Goal: Task Accomplishment & Management: Manage account settings

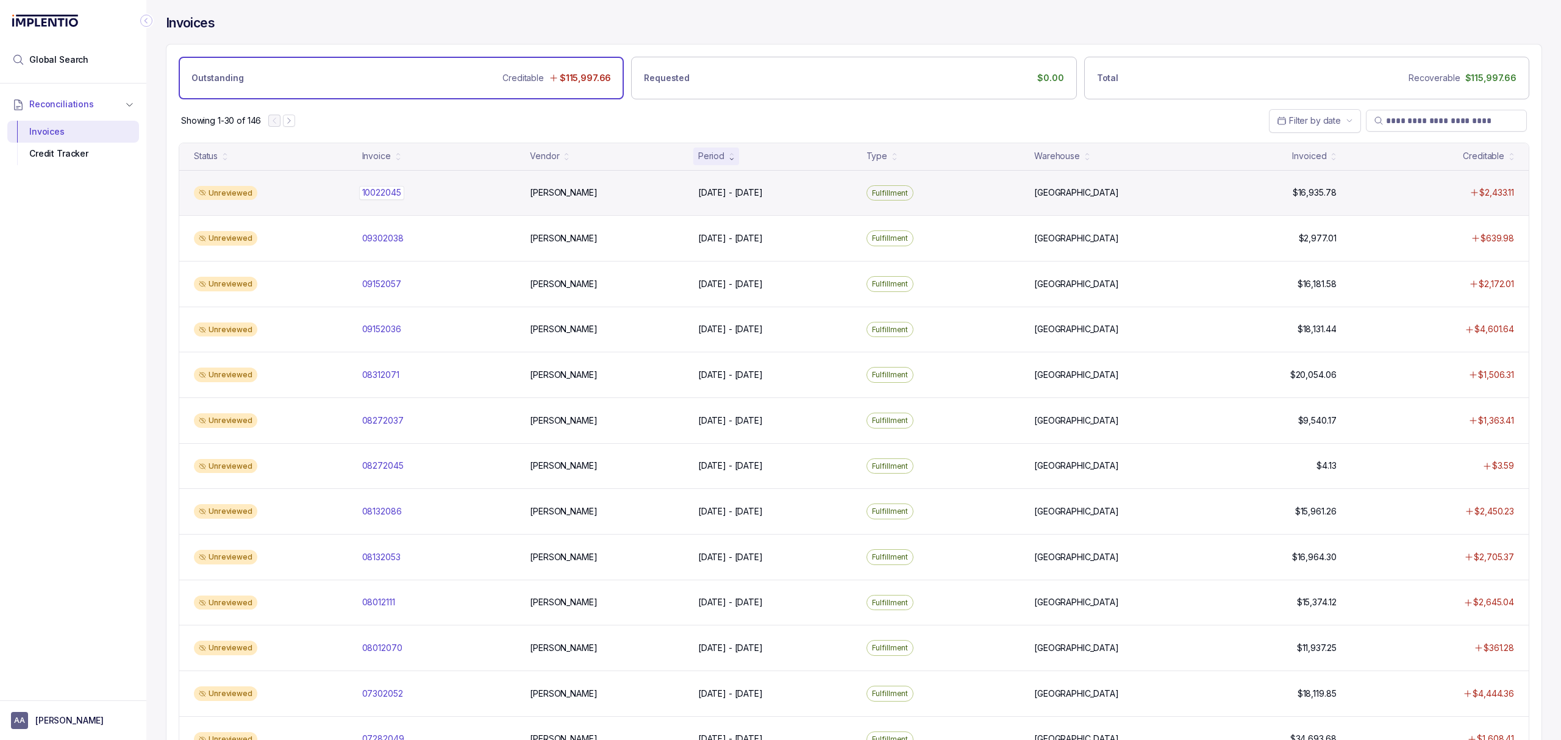
click at [381, 191] on p "10022045" at bounding box center [381, 192] width 45 height 13
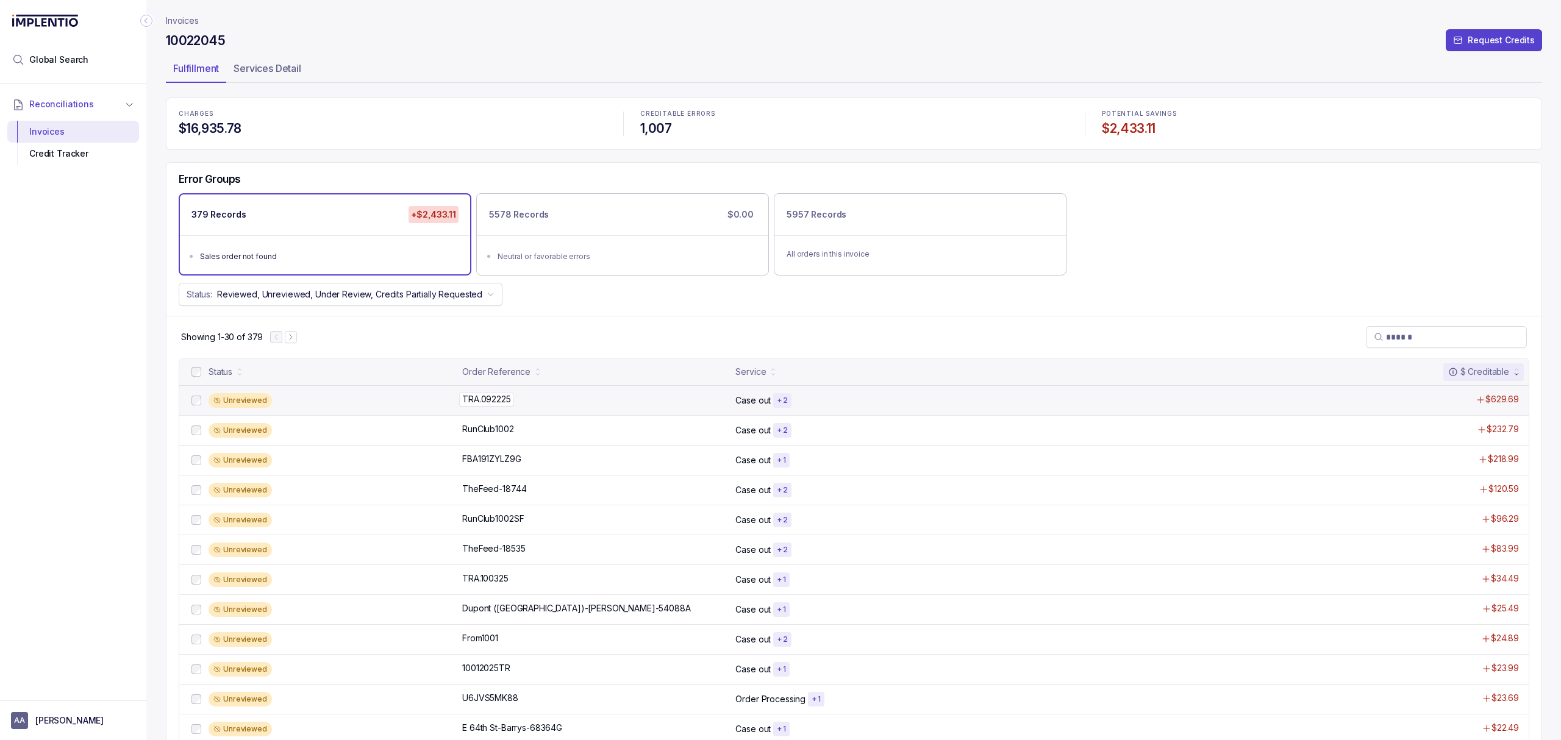
click at [476, 399] on p "TRA.092225" at bounding box center [486, 399] width 55 height 13
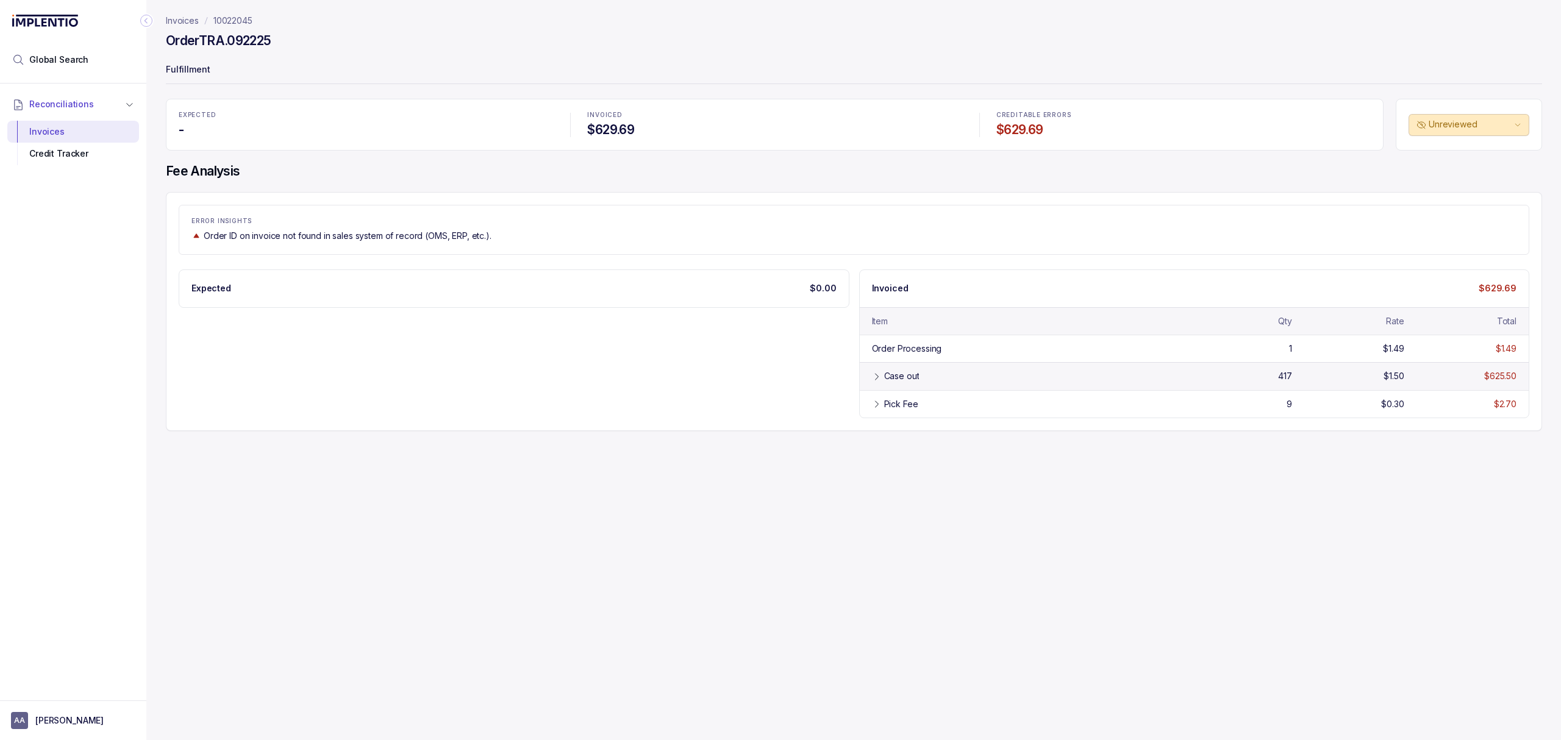
click at [935, 386] on div "Case out 417 $1.50 $625.50" at bounding box center [1195, 375] width 670 height 27
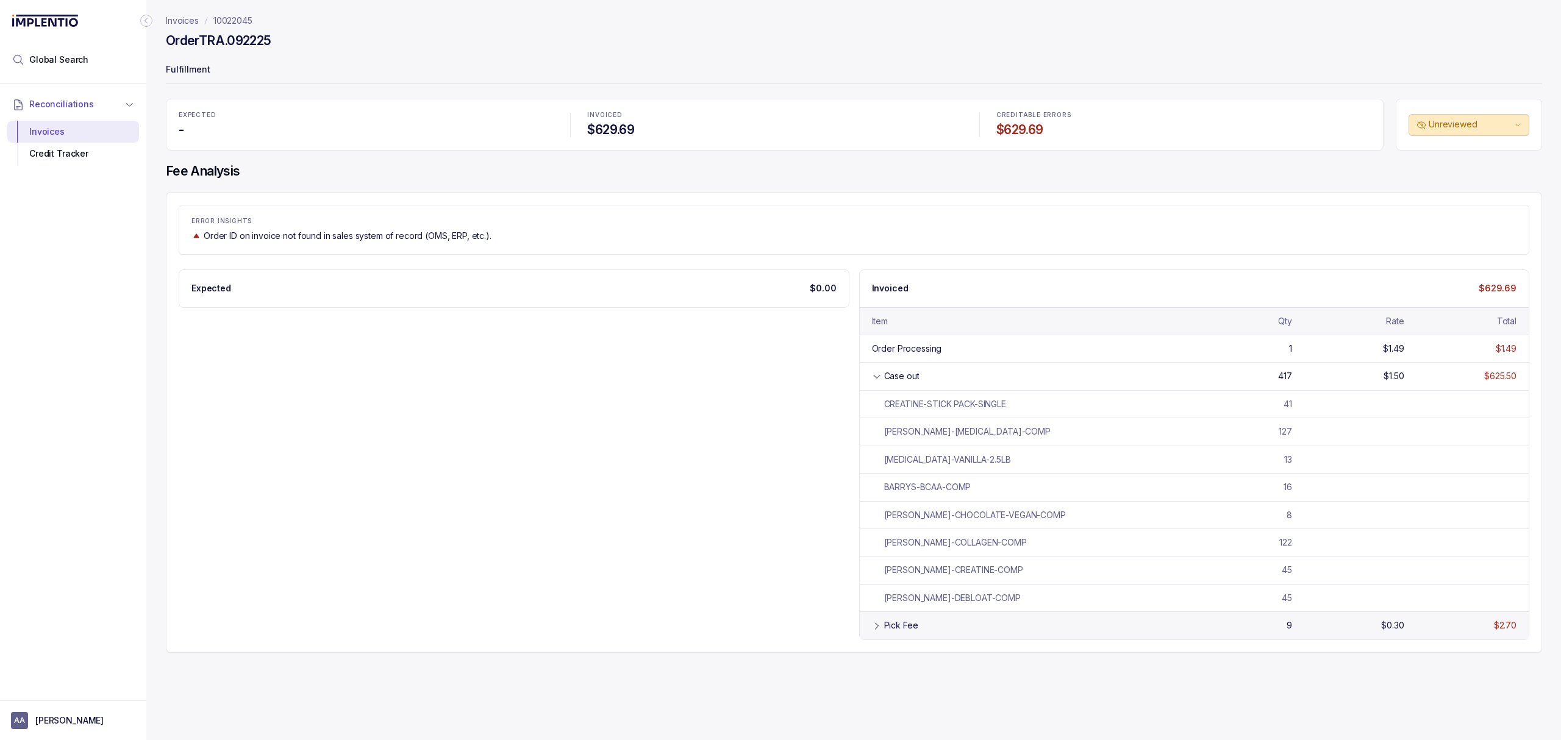
click at [889, 639] on div "Pick Fee 9 $0.30 $2.70" at bounding box center [1195, 625] width 670 height 27
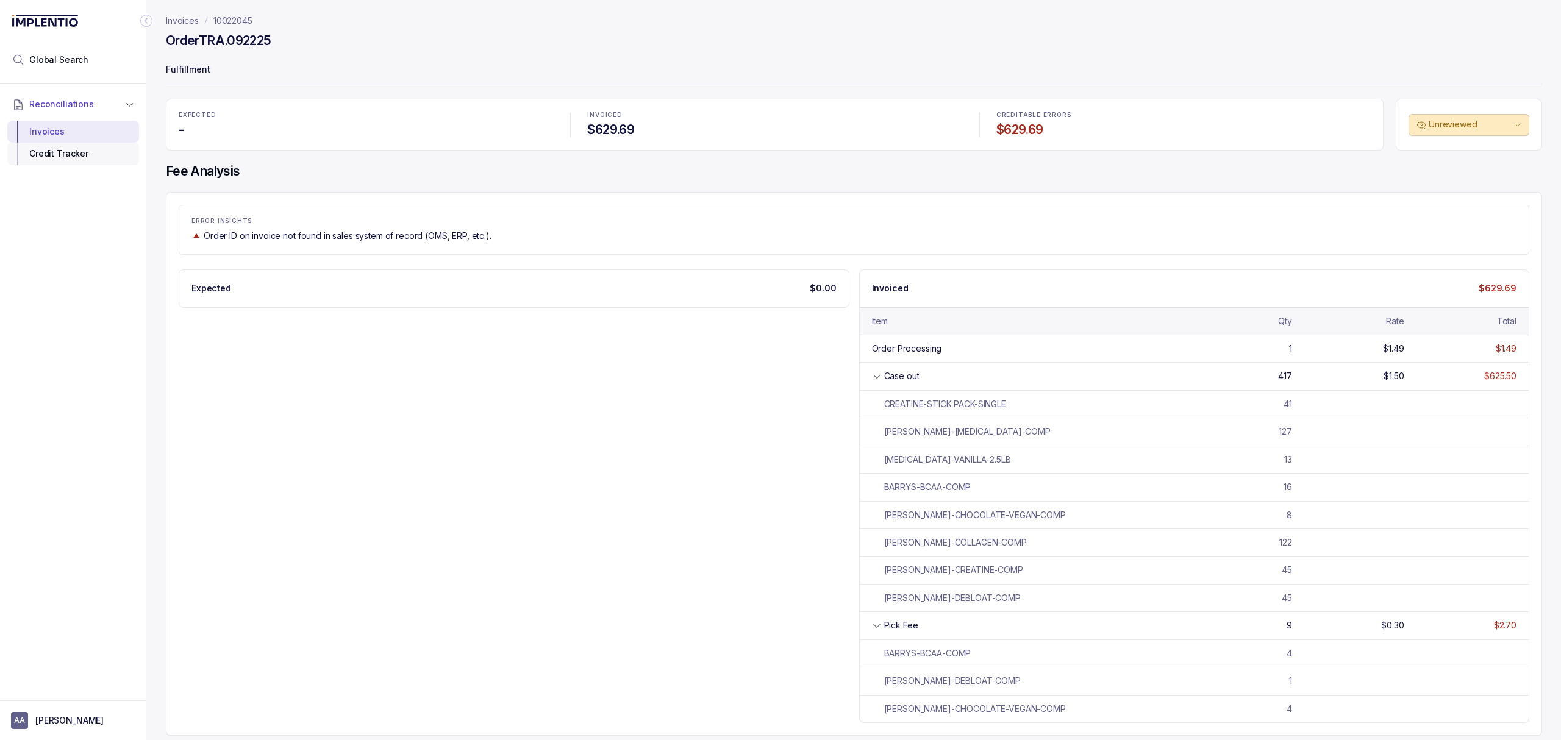
click at [83, 157] on div "Credit Tracker" at bounding box center [73, 154] width 112 height 22
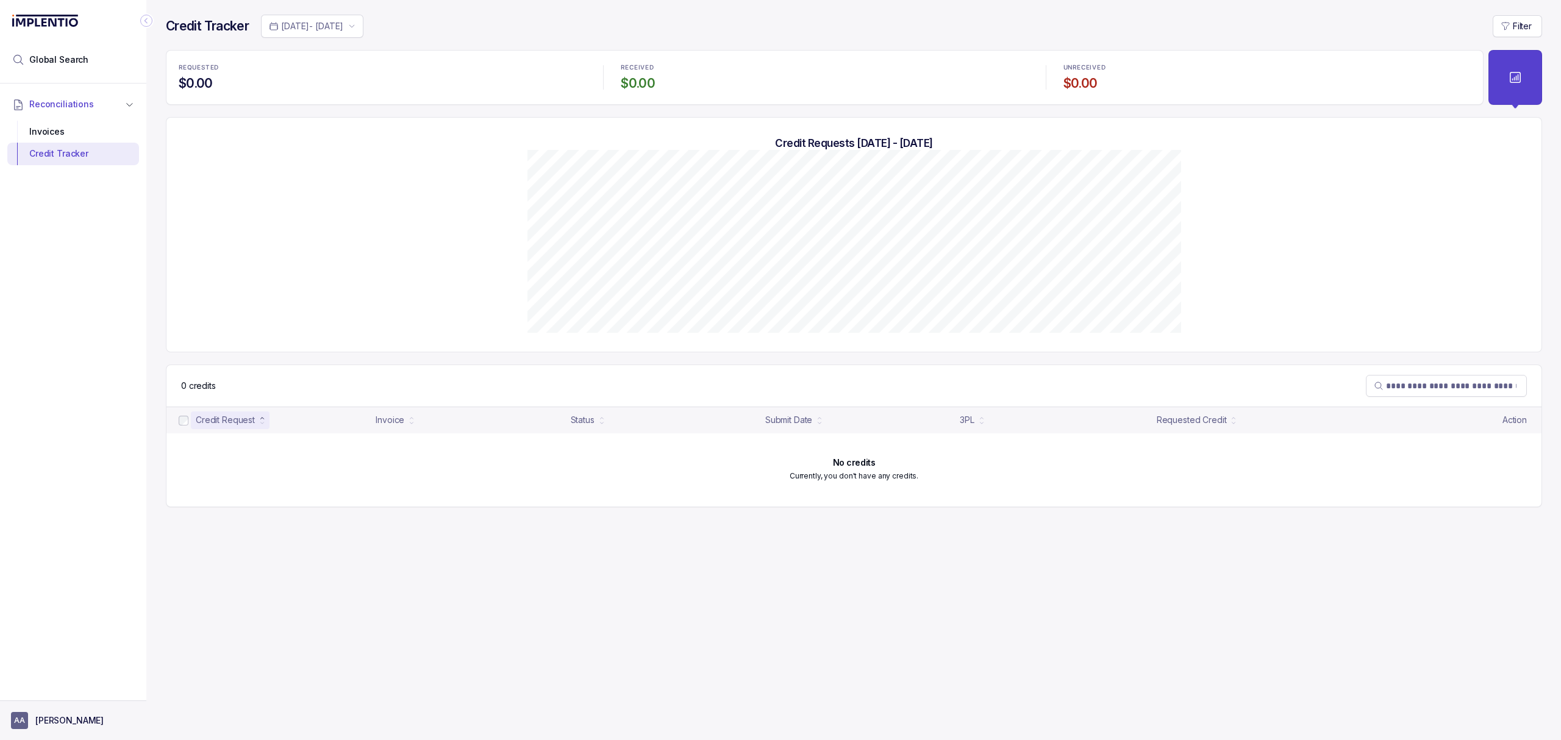
click at [61, 729] on button "AA [PERSON_NAME]" at bounding box center [73, 720] width 124 height 17
click at [79, 703] on li "Logout" at bounding box center [73, 694] width 126 height 20
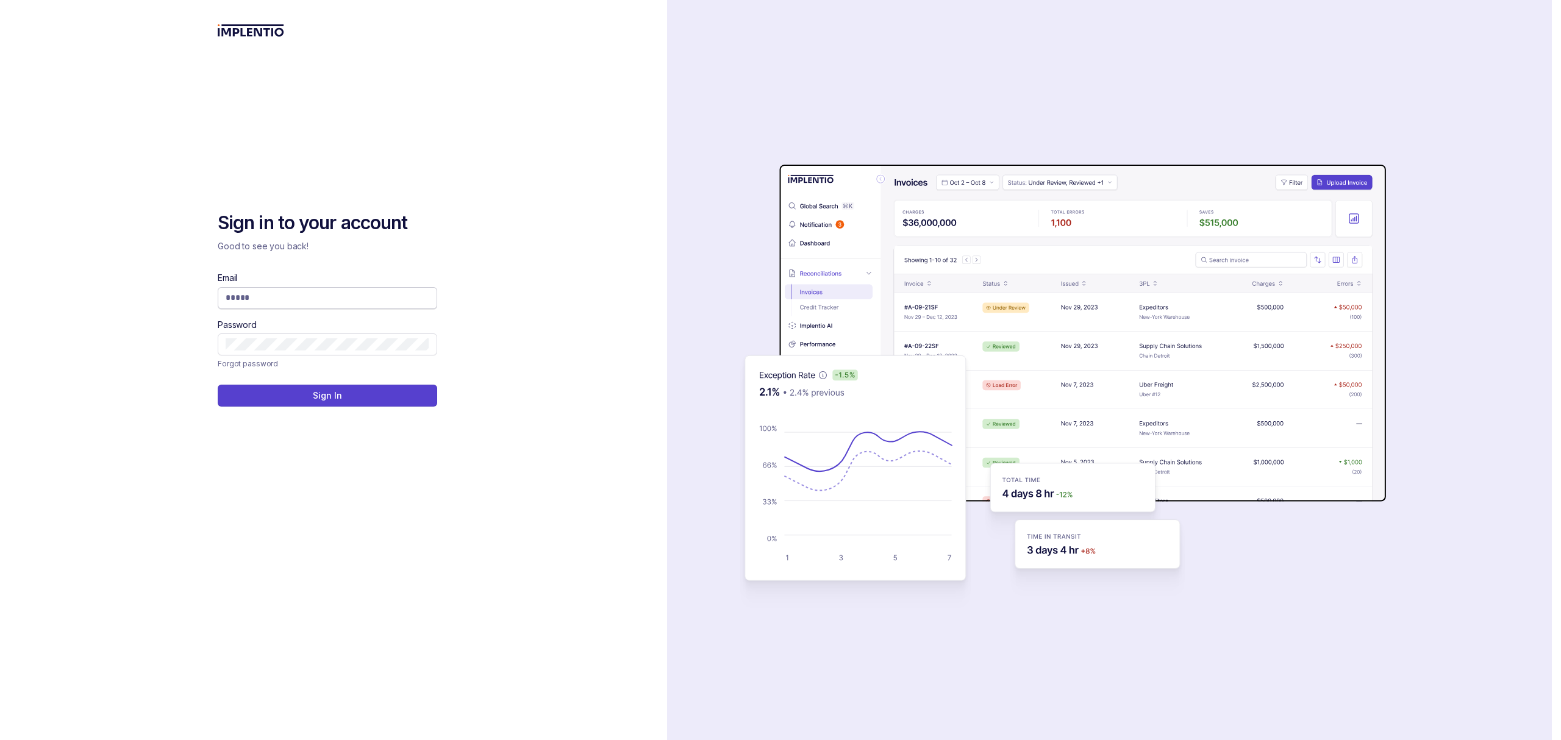
click at [328, 298] on input "Email" at bounding box center [328, 297] width 204 height 12
type input "**********"
